Goal: Information Seeking & Learning: Learn about a topic

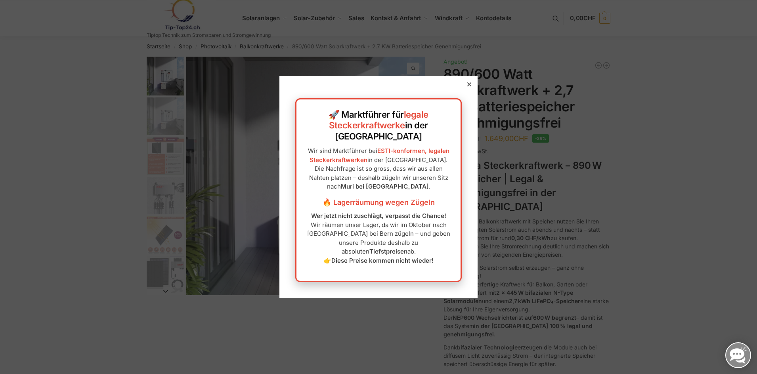
click at [467, 86] on icon at bounding box center [469, 84] width 4 height 4
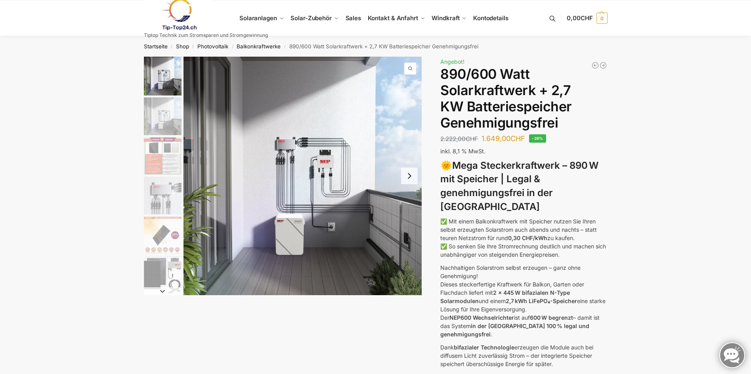
click at [164, 123] on img "2 / 12" at bounding box center [163, 116] width 38 height 38
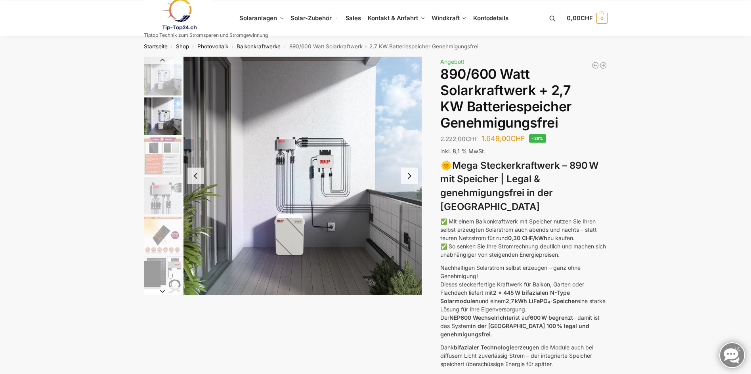
click at [164, 135] on li "2 / 12" at bounding box center [162, 116] width 40 height 40
click at [410, 179] on button "Next slide" at bounding box center [409, 176] width 17 height 17
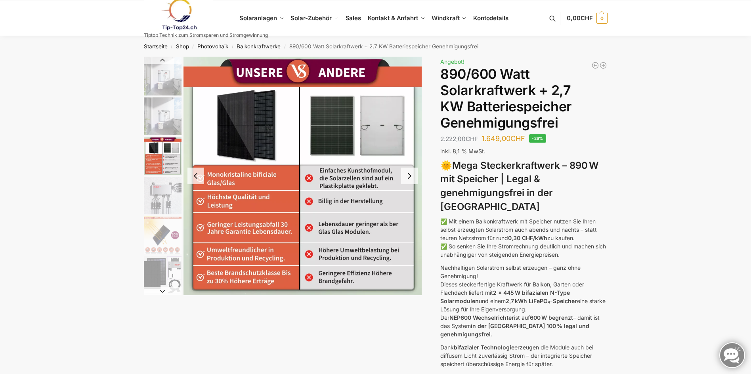
click at [410, 177] on button "Next slide" at bounding box center [409, 176] width 17 height 17
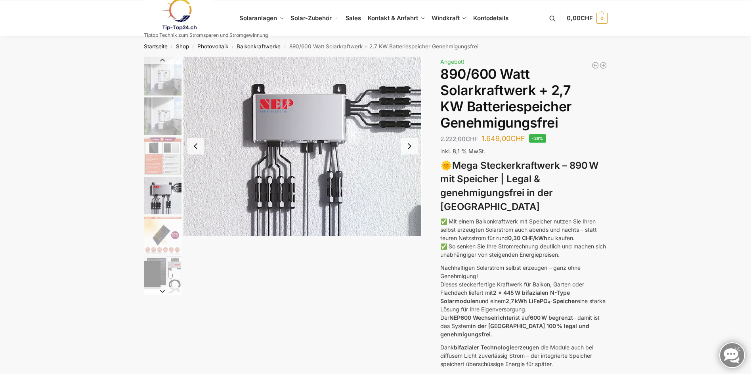
click at [410, 177] on img "4 / 12" at bounding box center [302, 146] width 239 height 179
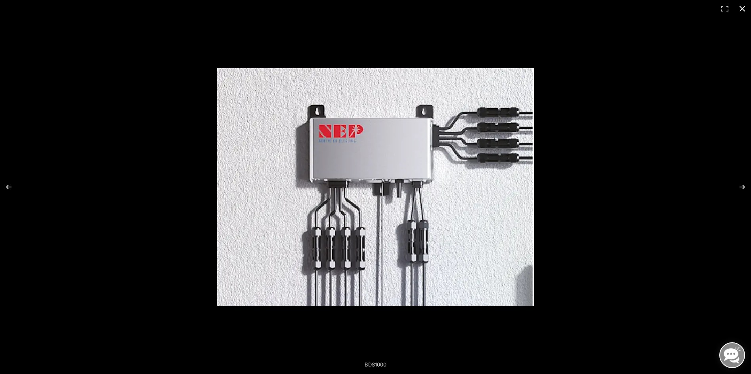
click at [584, 185] on div at bounding box center [480, 199] width 526 height 262
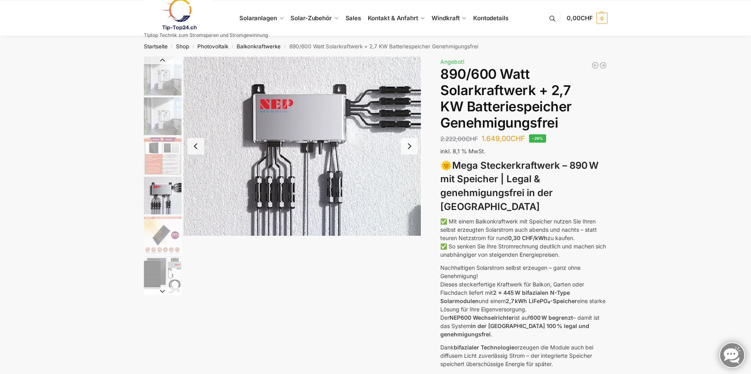
click at [154, 79] on img "1 / 12" at bounding box center [163, 76] width 38 height 39
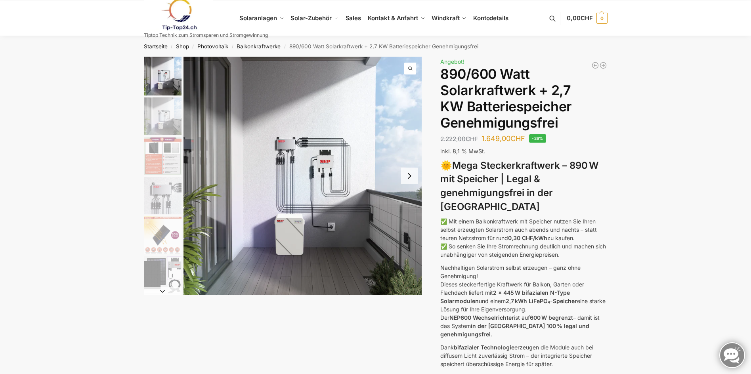
click at [411, 176] on button "Next slide" at bounding box center [409, 176] width 17 height 17
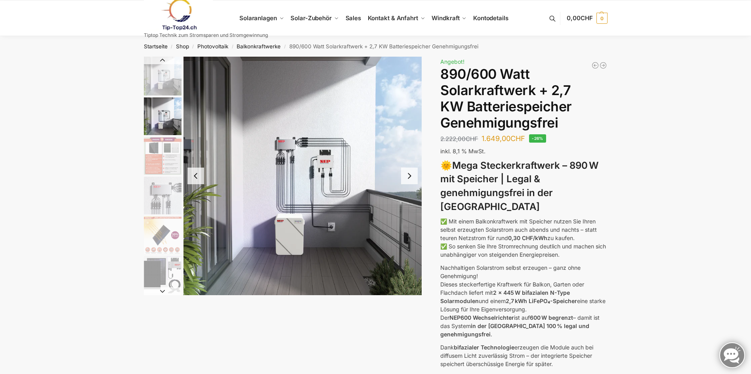
click at [409, 174] on button "Next slide" at bounding box center [409, 176] width 17 height 17
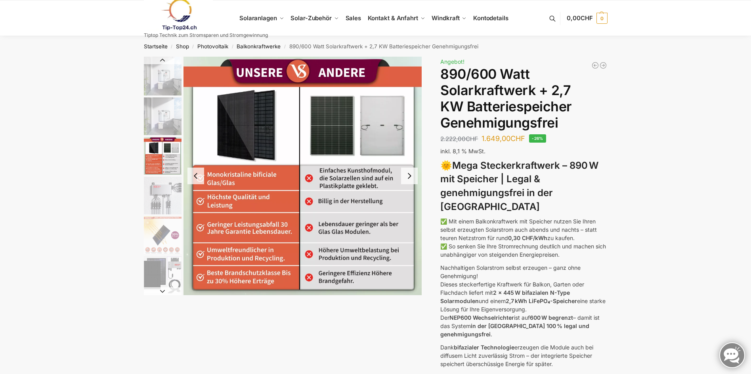
click at [413, 174] on button "Next slide" at bounding box center [409, 176] width 17 height 17
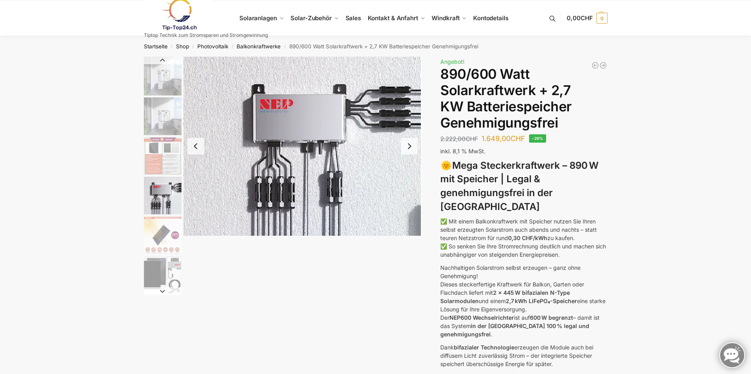
click at [409, 146] on button "Next slide" at bounding box center [409, 146] width 17 height 17
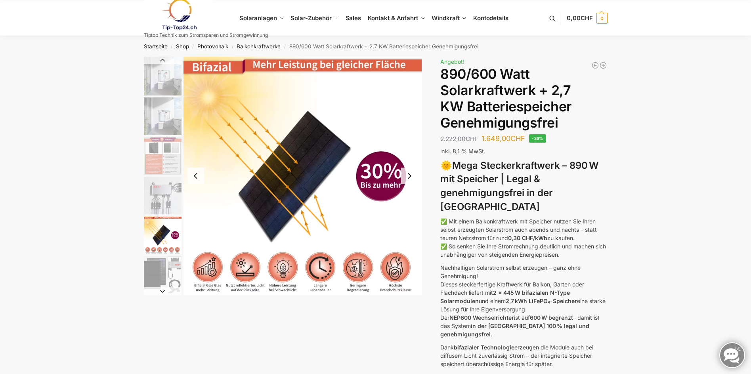
click at [409, 177] on button "Next slide" at bounding box center [409, 176] width 17 height 17
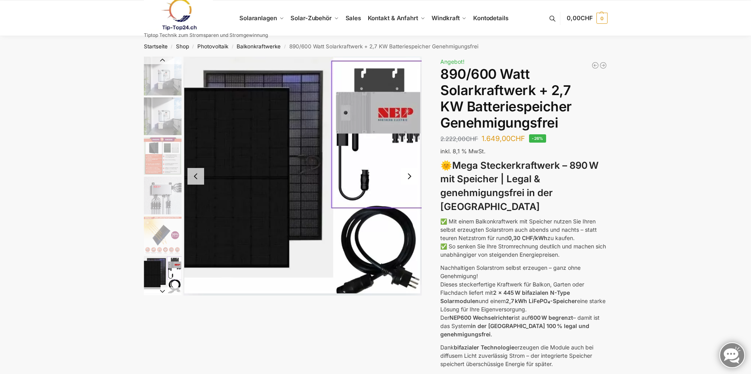
click at [411, 176] on button "Next slide" at bounding box center [409, 176] width 17 height 17
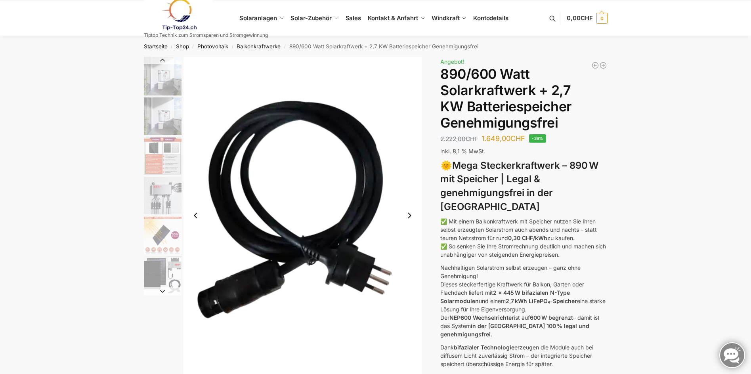
click at [412, 214] on button "Next slide" at bounding box center [409, 215] width 17 height 17
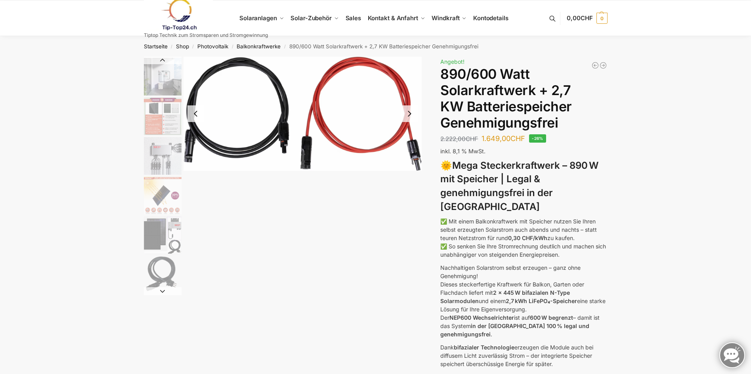
click at [407, 117] on button "Next slide" at bounding box center [409, 113] width 17 height 17
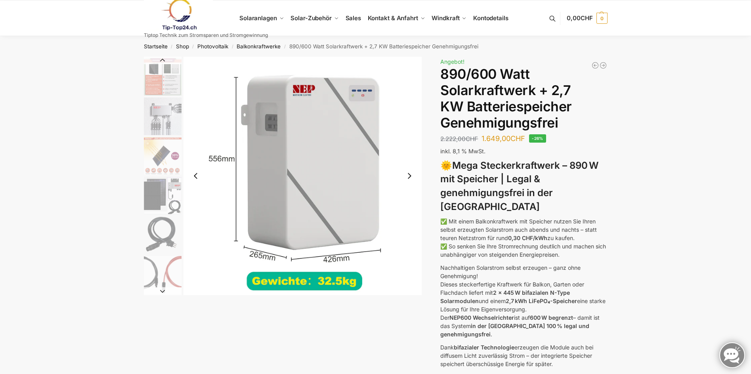
click at [408, 177] on button "Next slide" at bounding box center [409, 176] width 17 height 17
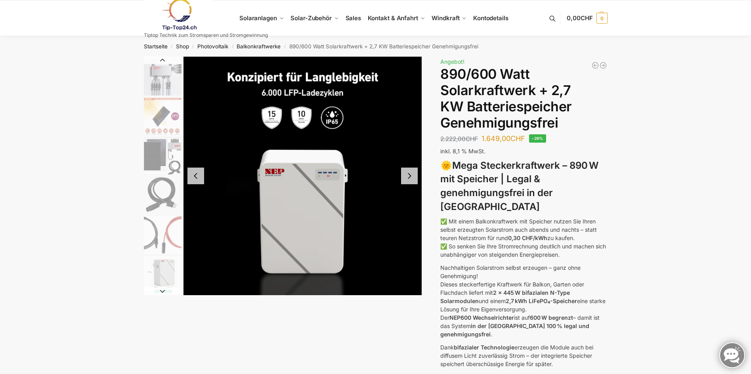
click at [413, 180] on button "Next slide" at bounding box center [409, 176] width 17 height 17
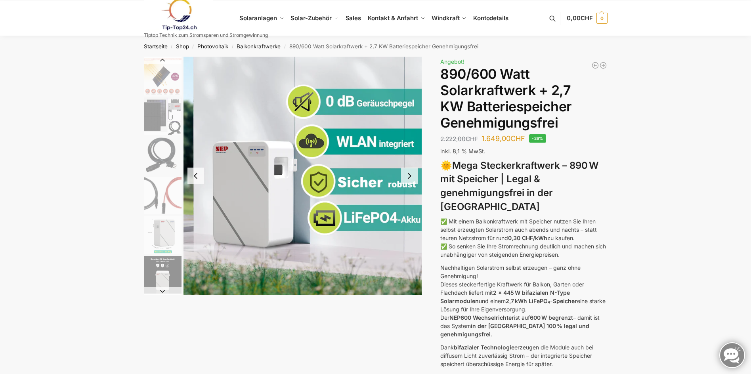
click at [412, 179] on button "Next slide" at bounding box center [409, 176] width 17 height 17
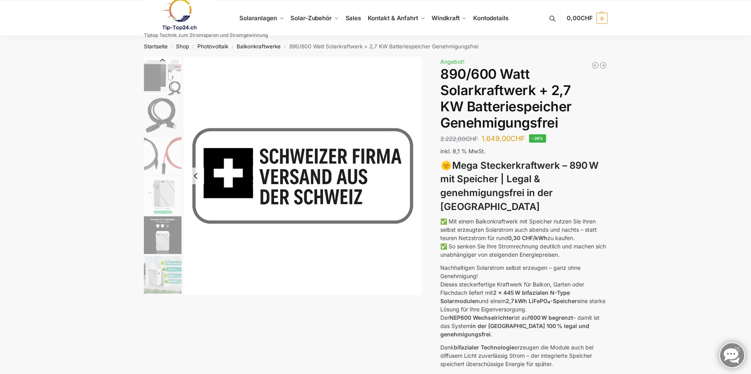
click at [162, 61] on button "Previous slide" at bounding box center [163, 60] width 38 height 8
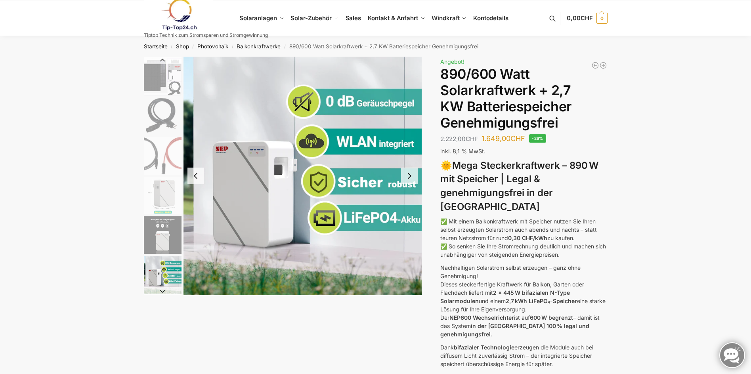
click at [159, 61] on button "Previous slide" at bounding box center [163, 60] width 38 height 8
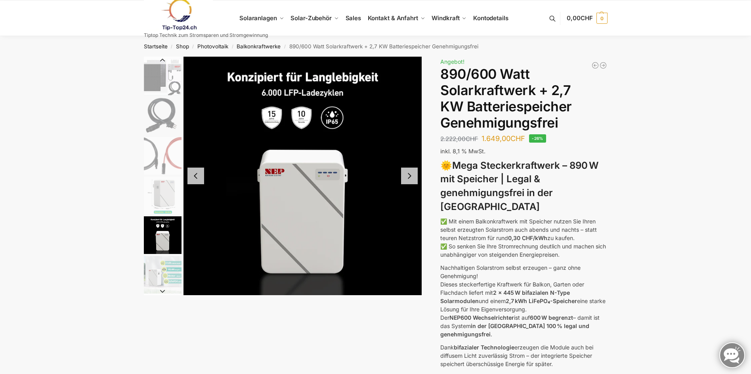
click at [160, 61] on button "Previous slide" at bounding box center [163, 60] width 38 height 8
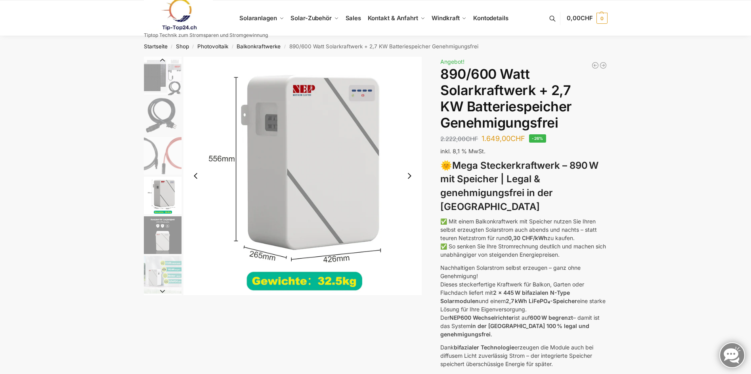
click at [160, 61] on button "Previous slide" at bounding box center [163, 60] width 38 height 8
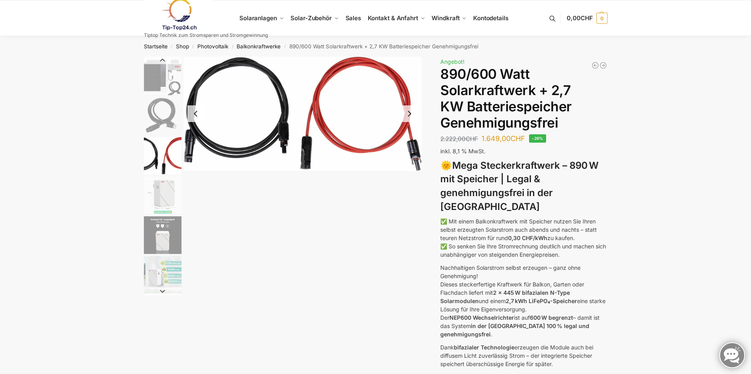
click at [160, 61] on button "Previous slide" at bounding box center [163, 60] width 38 height 8
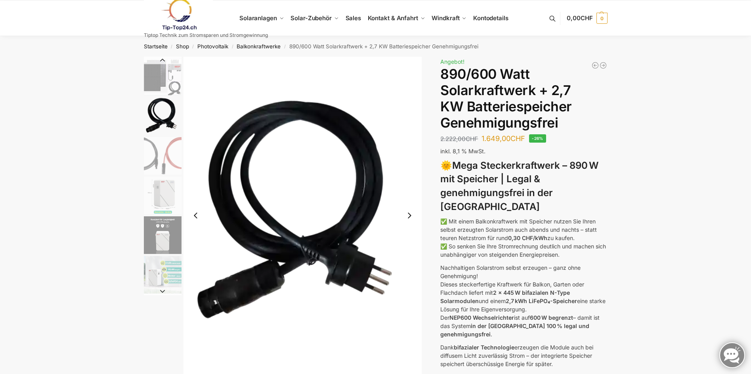
click at [160, 61] on button "Previous slide" at bounding box center [163, 60] width 38 height 8
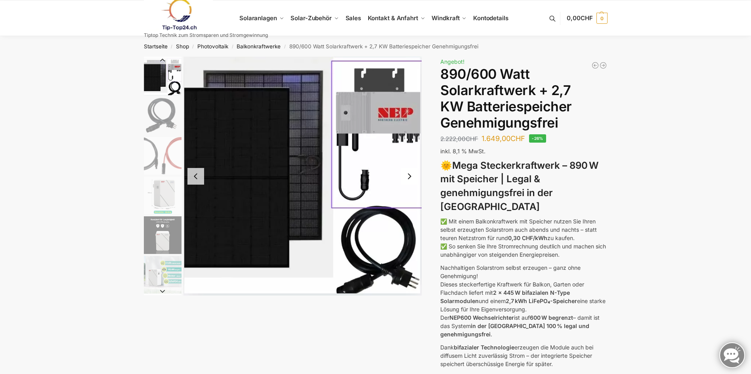
click at [160, 61] on button "Previous slide" at bounding box center [163, 60] width 38 height 8
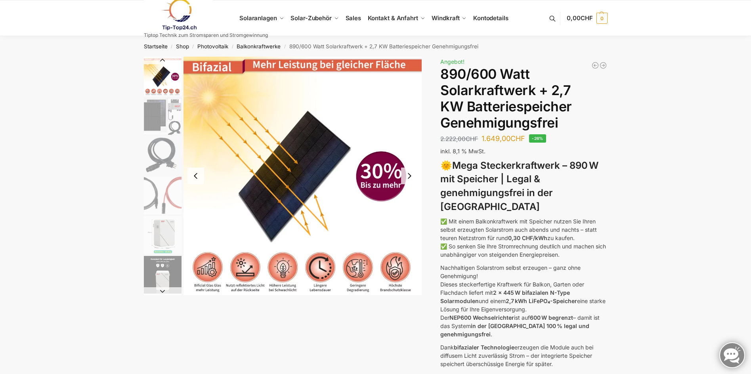
click at [161, 60] on button "Previous slide" at bounding box center [163, 60] width 38 height 8
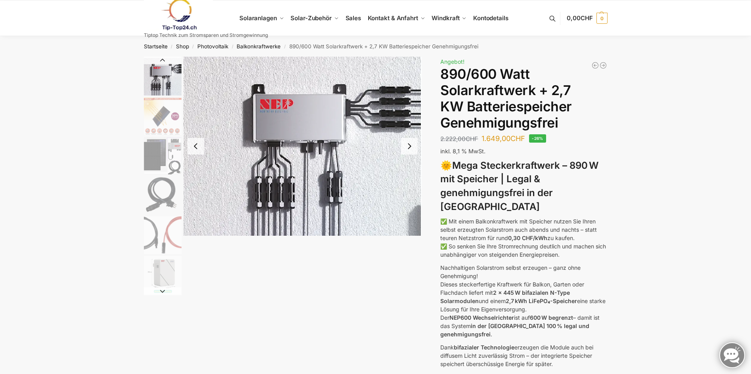
click at [162, 59] on button "Previous slide" at bounding box center [163, 60] width 38 height 8
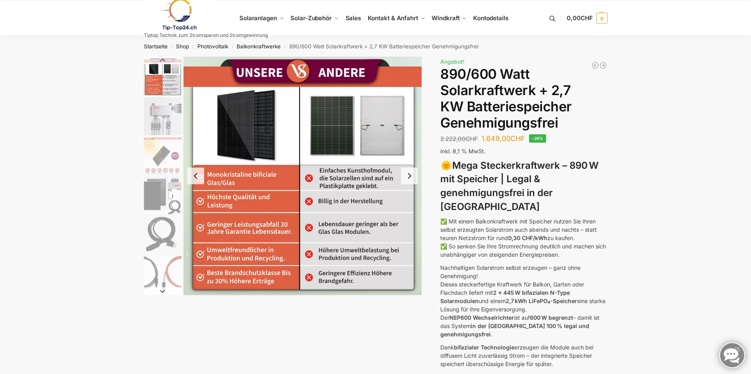
click at [163, 58] on button "Previous slide" at bounding box center [163, 60] width 38 height 8
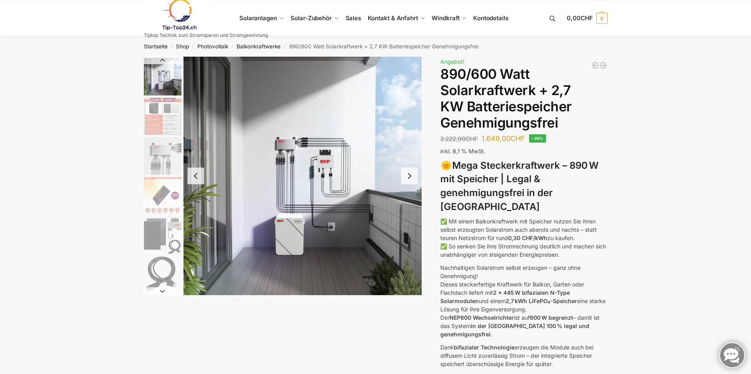
click at [162, 59] on button "Previous slide" at bounding box center [163, 60] width 38 height 8
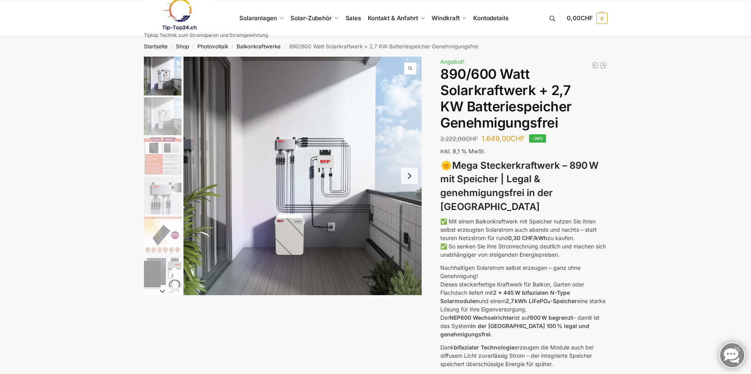
click at [161, 294] on button "Next slide" at bounding box center [163, 291] width 38 height 8
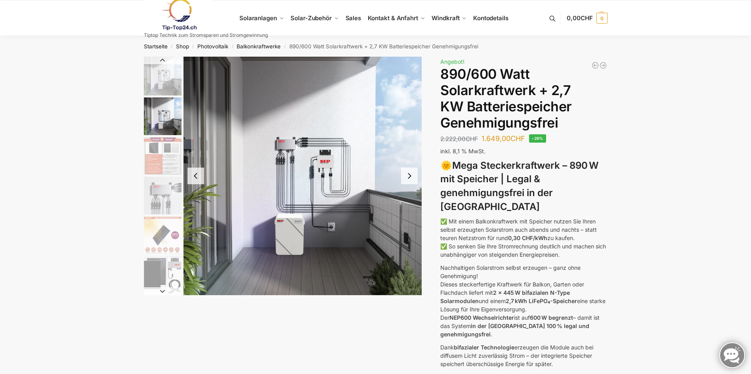
click at [159, 55] on nav "Startseite / Shop / Photovoltaik / Balkonkraftwerke / 890/600 Watt Solarkraftwe…" at bounding box center [376, 46] width 492 height 21
click at [162, 58] on button "Previous slide" at bounding box center [163, 60] width 38 height 8
